Goal: Check status: Check status

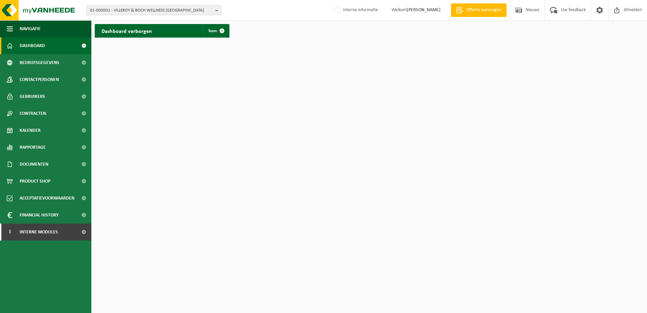
click at [213, 9] on button "01-000001 - VILLEROY & BOCH WELLNESS NV" at bounding box center [153, 10] width 135 height 10
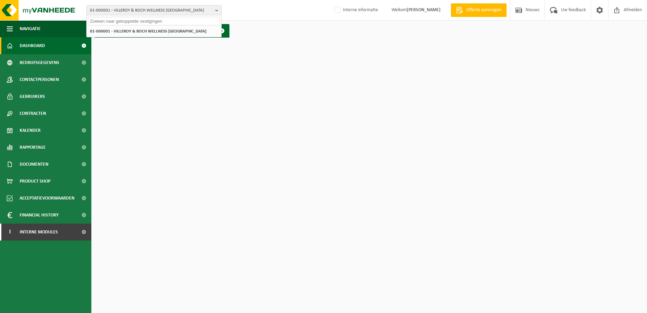
click at [126, 20] on input "text" at bounding box center [154, 21] width 132 height 8
type input "revarte"
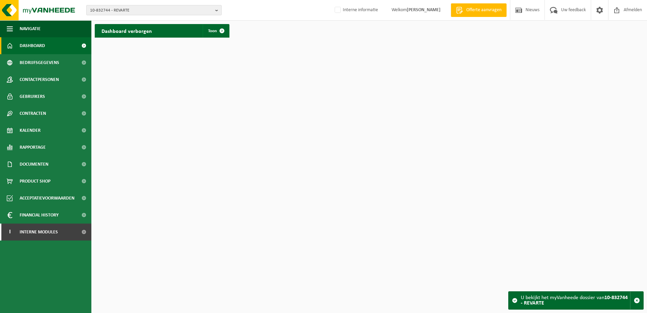
click at [218, 10] on b "button" at bounding box center [218, 9] width 6 height 9
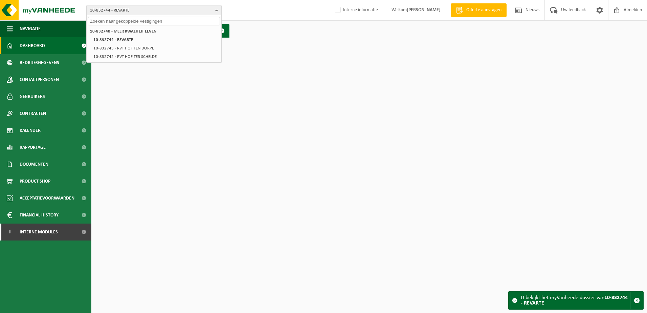
click at [114, 22] on input "text" at bounding box center [154, 21] width 132 height 8
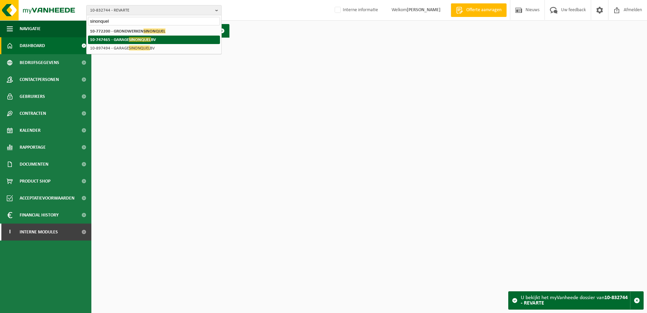
type input "sinonquel"
click at [156, 41] on strong "10-747465 - GARAGE SINONQUEL BV" at bounding box center [123, 39] width 66 height 5
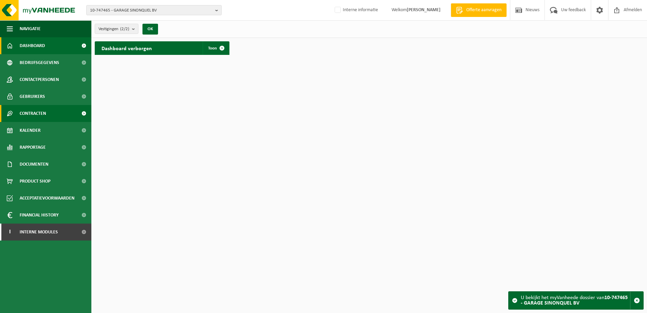
click at [84, 116] on span at bounding box center [83, 113] width 15 height 17
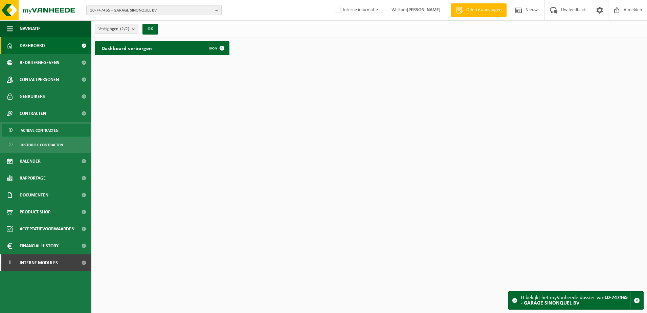
click at [61, 131] on link "Actieve contracten" at bounding box center [46, 130] width 88 height 13
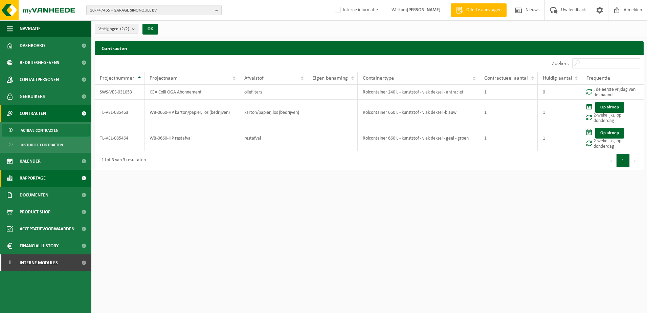
click at [43, 178] on span "Rapportage" at bounding box center [33, 178] width 26 height 17
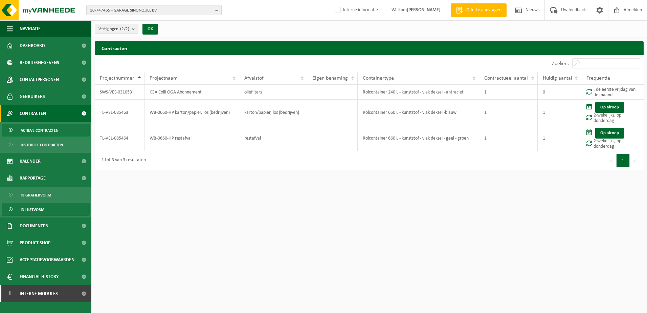
click at [38, 208] on span "In lijstvorm" at bounding box center [33, 209] width 24 height 13
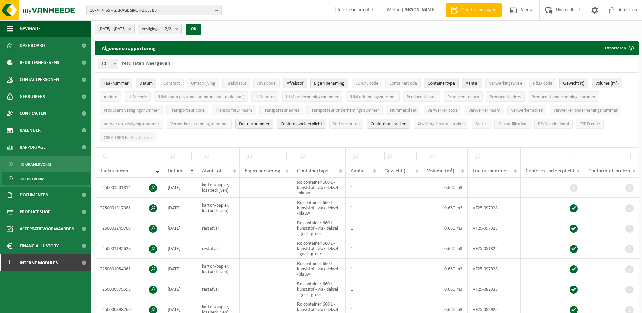
click at [601, 82] on span "Volume (m³)" at bounding box center [606, 83] width 23 height 5
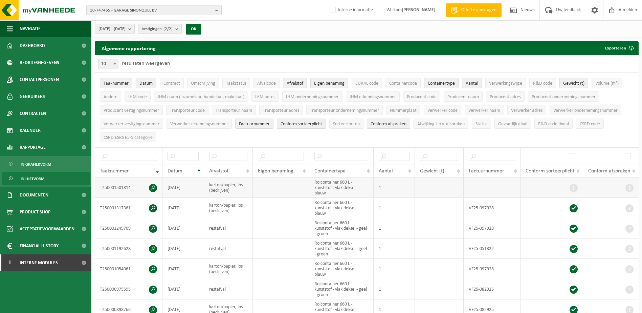
click at [441, 187] on td at bounding box center [439, 187] width 49 height 20
click at [201, 25] on button "OK" at bounding box center [194, 29] width 16 height 11
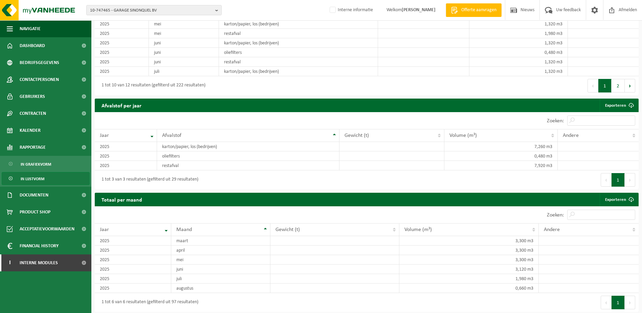
scroll to position [541, 0]
